Goal: Task Accomplishment & Management: Complete application form

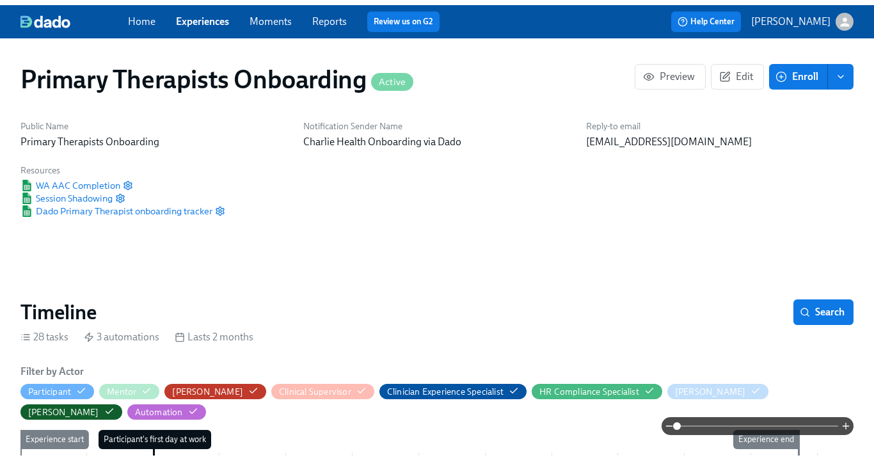
scroll to position [0, 9058]
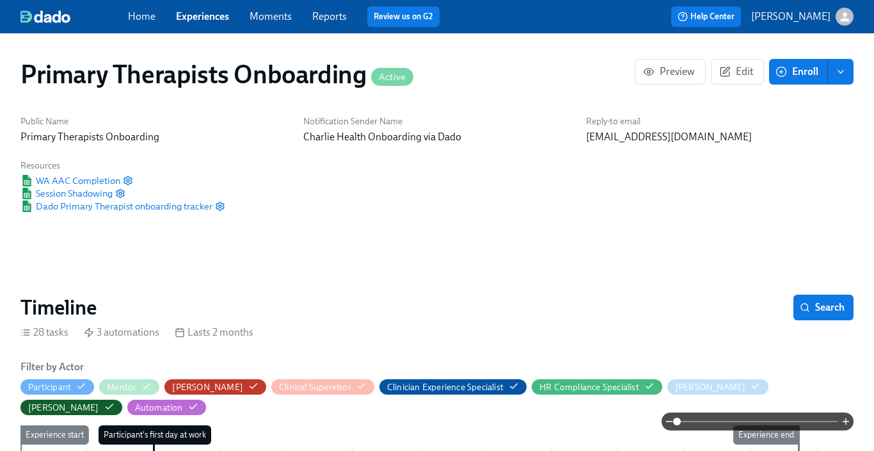
click at [206, 20] on link "Experiences" at bounding box center [202, 16] width 53 height 12
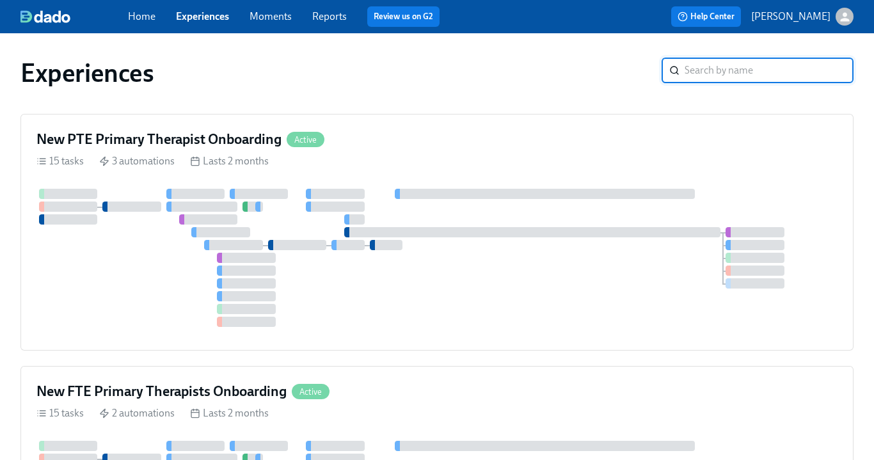
scroll to position [3, 0]
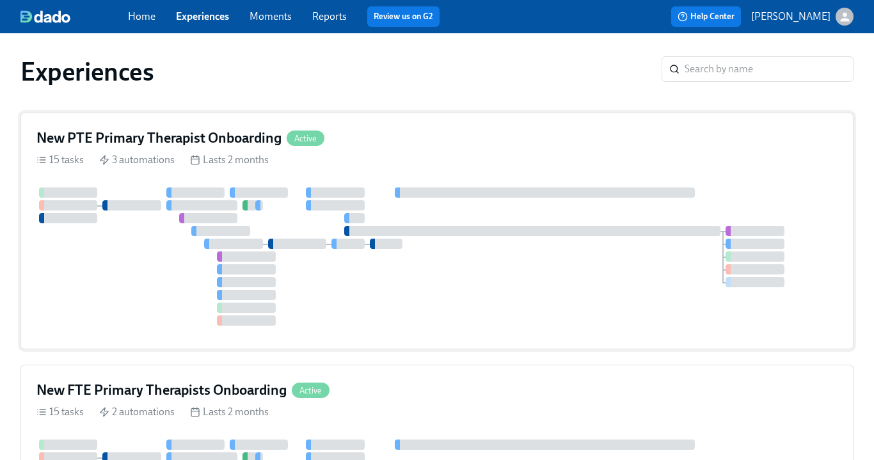
click at [382, 137] on div "New PTE Primary Therapist Onboarding Active" at bounding box center [436, 138] width 801 height 19
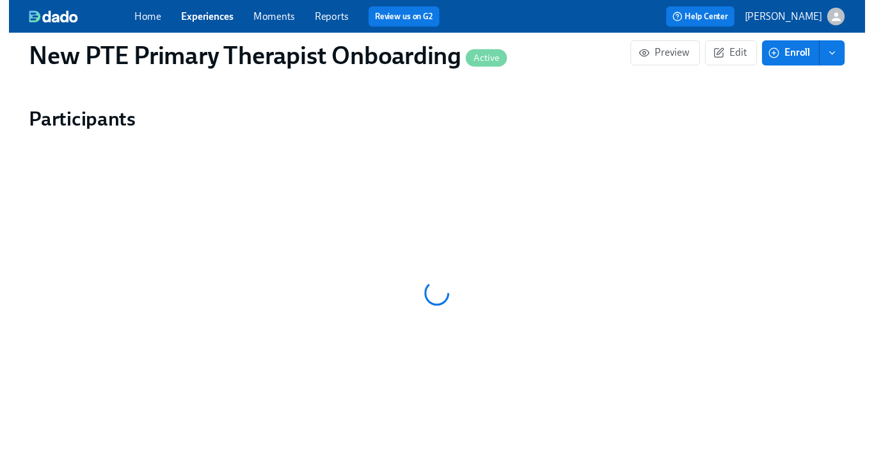
scroll to position [1137, 0]
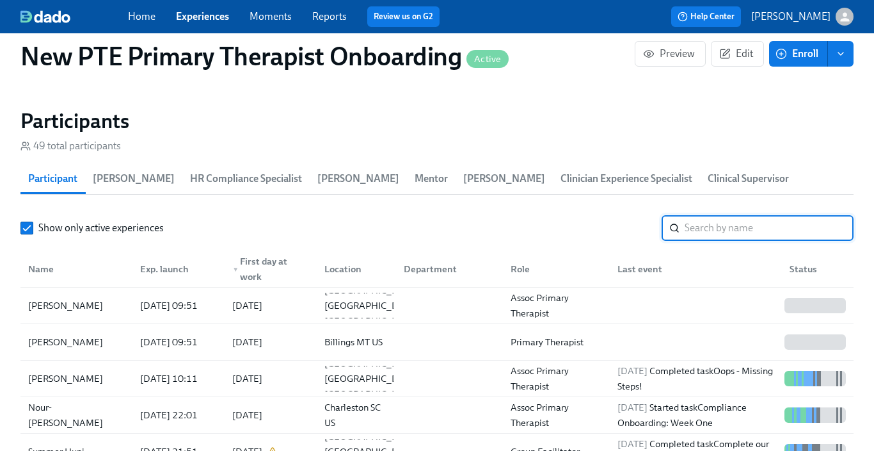
click at [748, 225] on input "search" at bounding box center [769, 228] width 169 height 26
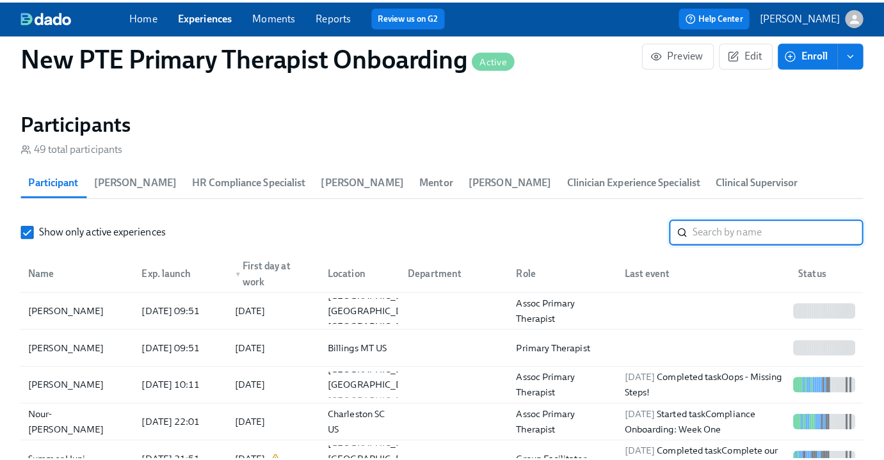
scroll to position [0, 10918]
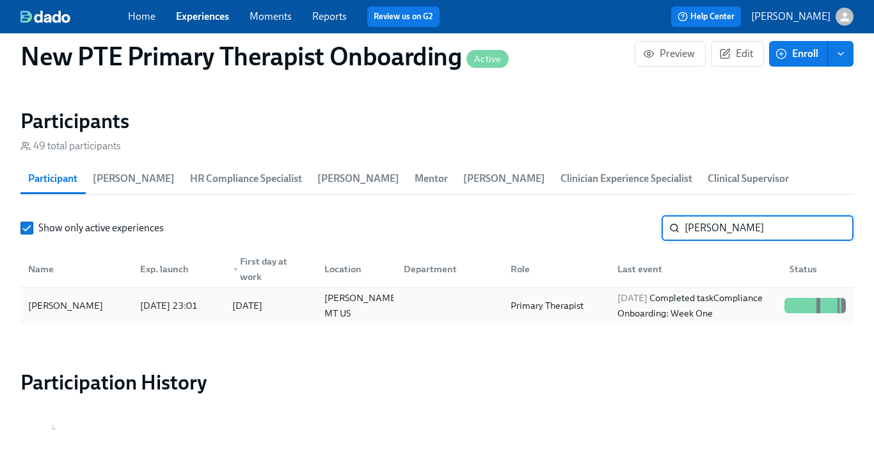
type input "sara gen"
click at [113, 306] on div "Sara Gentry" at bounding box center [76, 306] width 107 height 26
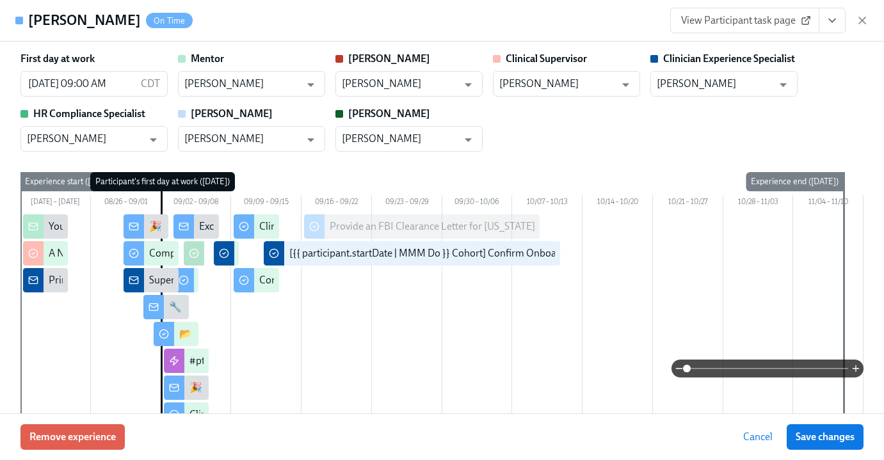
click at [828, 15] on icon "View task page" at bounding box center [832, 20] width 13 height 13
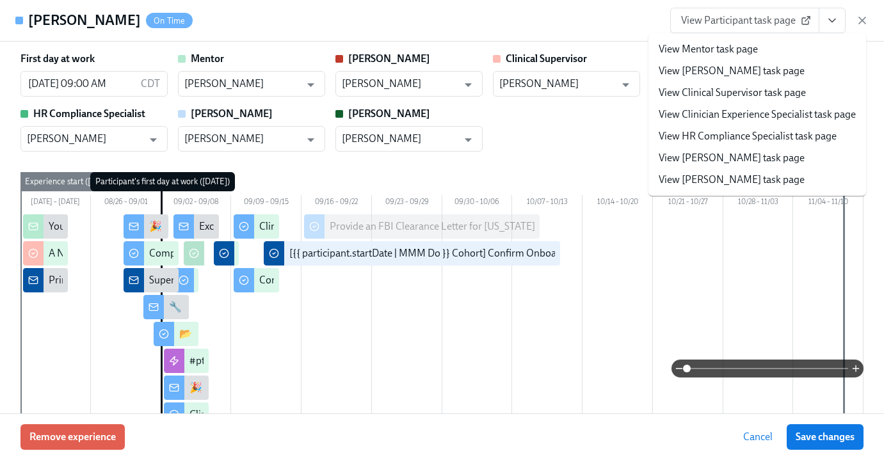
click at [787, 115] on link "View Clinician Experience Specialist task page" at bounding box center [757, 115] width 197 height 14
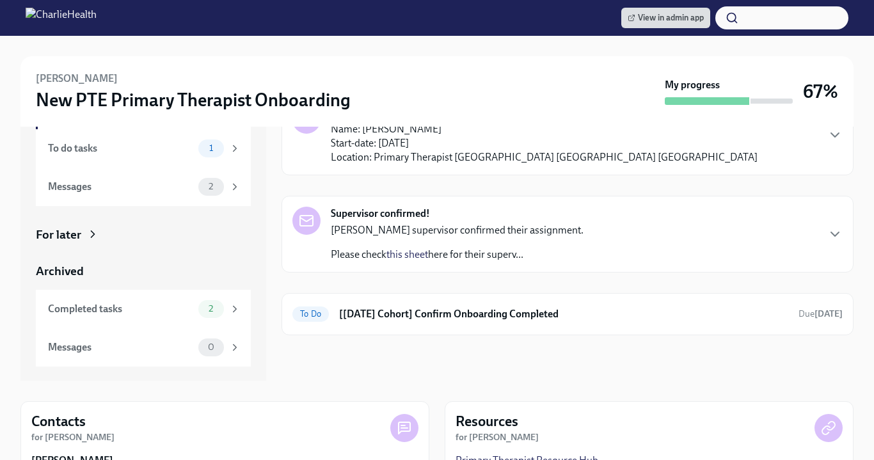
scroll to position [301, 0]
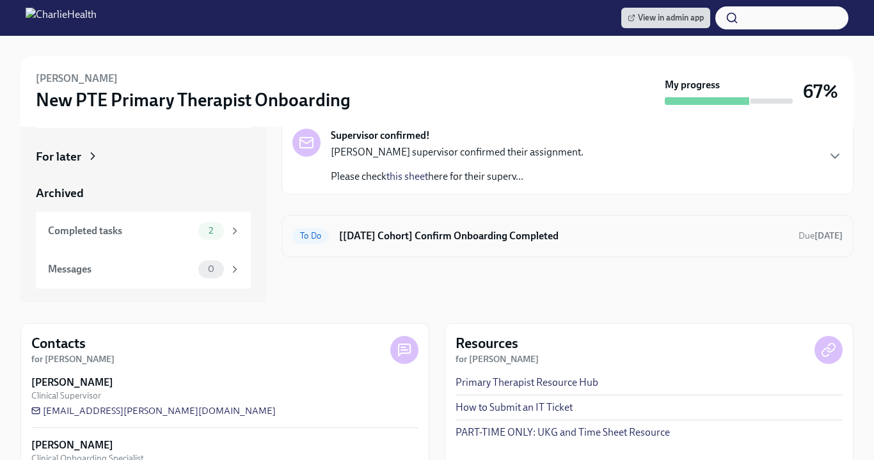
click at [428, 246] on div "To Do [Sep 2nd Cohort] Confirm Onboarding Completed Due in 3 days" at bounding box center [568, 236] width 572 height 42
click at [460, 232] on h6 "[Sep 2nd Cohort] Confirm Onboarding Completed" at bounding box center [563, 236] width 449 height 14
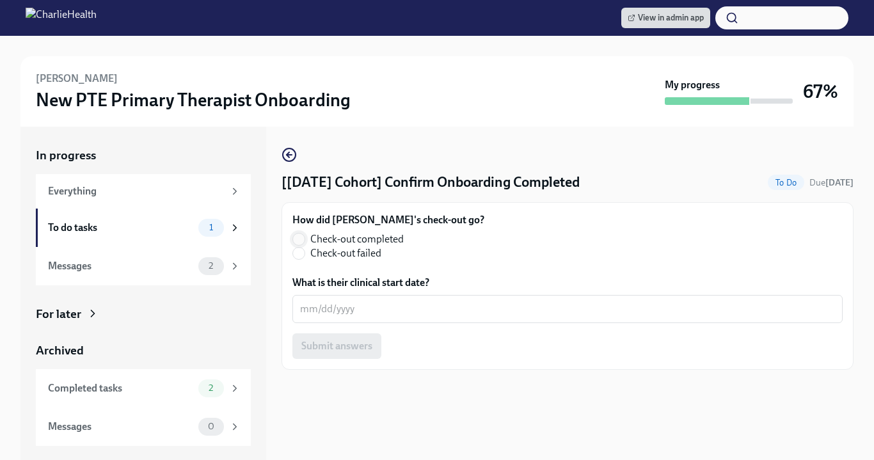
click at [304, 244] on input "Check-out completed" at bounding box center [299, 240] width 12 height 12
radio input "true"
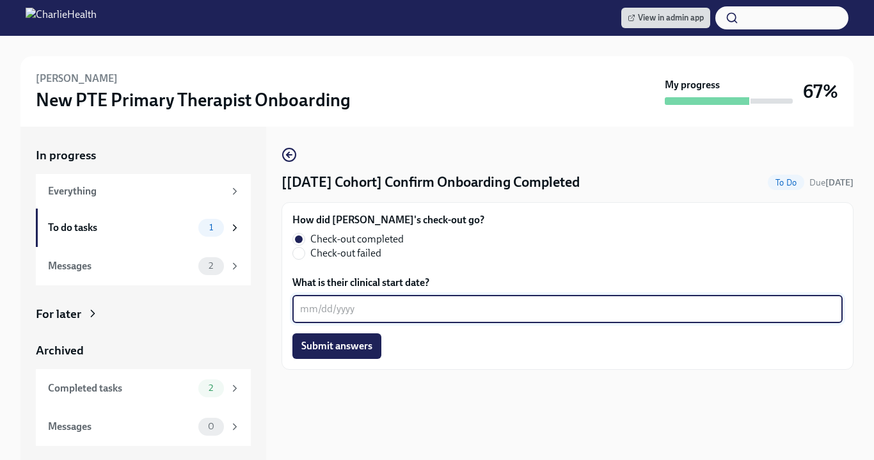
click at [330, 305] on textarea "What is their clinical start date?" at bounding box center [567, 308] width 535 height 15
type textarea "10/08/2025"
click at [333, 353] on button "Submit answers" at bounding box center [337, 346] width 89 height 26
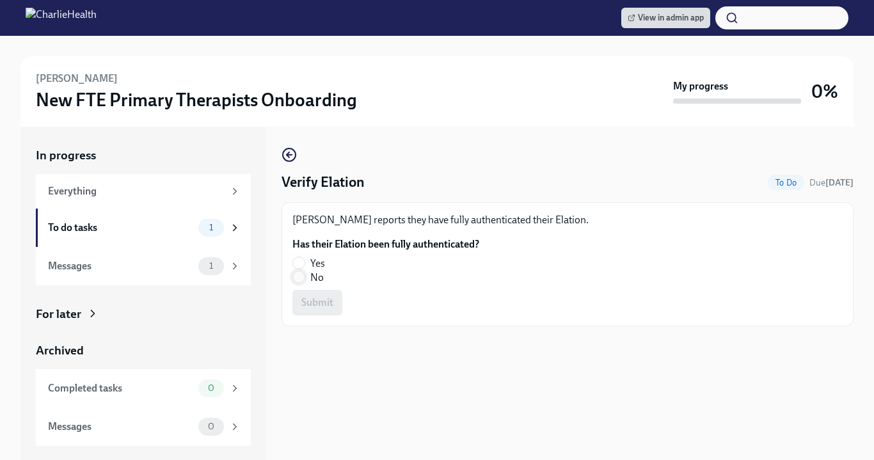
click at [301, 280] on input "No" at bounding box center [299, 277] width 12 height 12
radio input "true"
click at [320, 298] on span "Submit" at bounding box center [317, 302] width 32 height 13
click at [303, 278] on input "No" at bounding box center [299, 277] width 12 height 12
radio input "true"
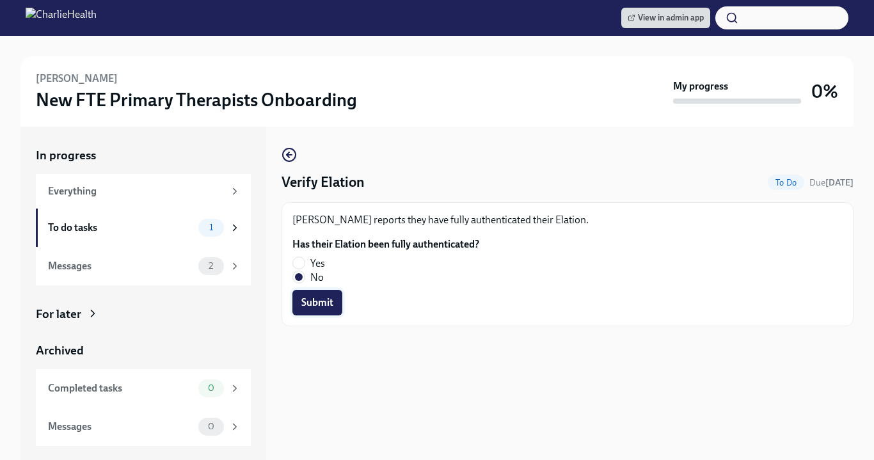
click at [328, 307] on span "Submit" at bounding box center [317, 302] width 32 height 13
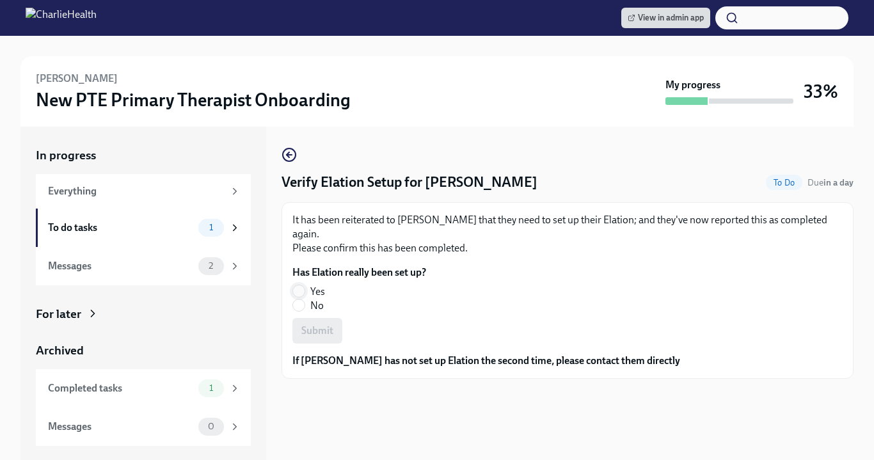
click at [301, 285] on input "Yes" at bounding box center [299, 291] width 12 height 12
radio input "true"
click at [324, 325] on span "Submit" at bounding box center [317, 331] width 32 height 13
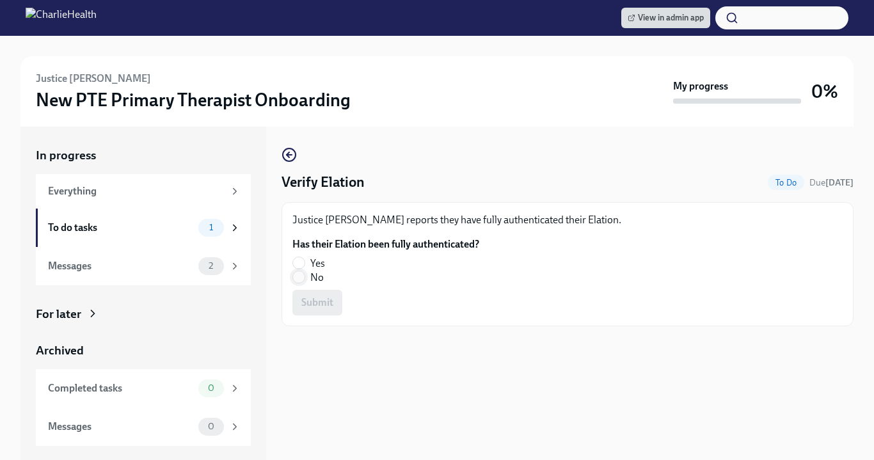
click at [304, 275] on input "No" at bounding box center [299, 277] width 12 height 12
radio input "true"
click at [323, 304] on span "Submit" at bounding box center [317, 302] width 32 height 13
click at [293, 282] on input "No" at bounding box center [299, 277] width 12 height 12
radio input "true"
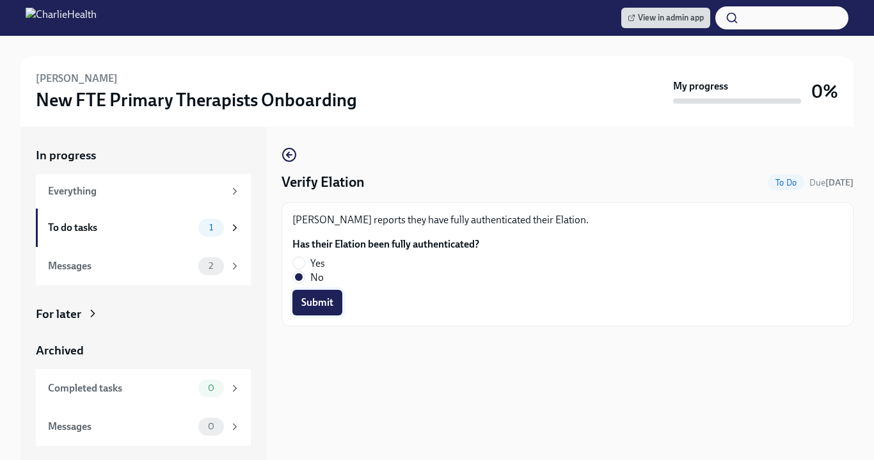
click at [301, 296] on button "Submit" at bounding box center [318, 303] width 50 height 26
